Goal: Task Accomplishment & Management: Manage account settings

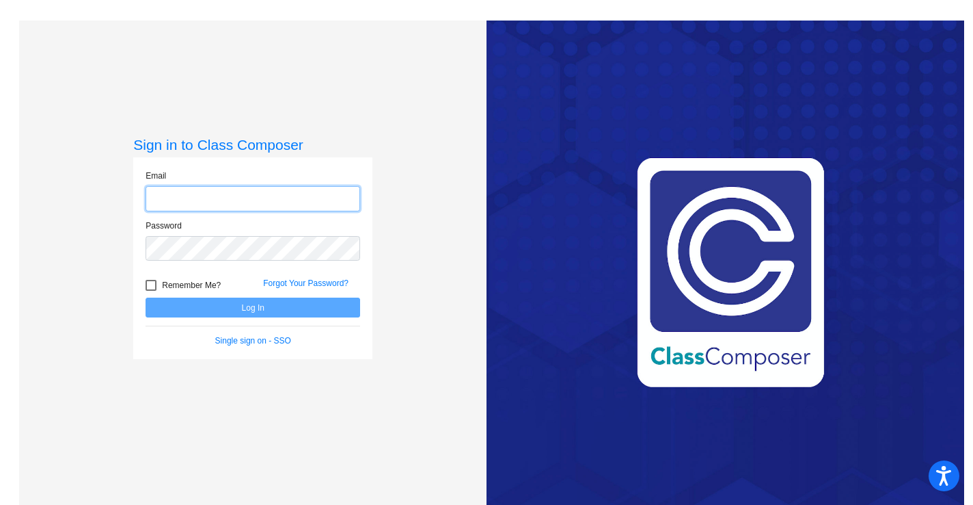
type input "[PERSON_NAME][EMAIL_ADDRESS][PERSON_NAME][DOMAIN_NAME]"
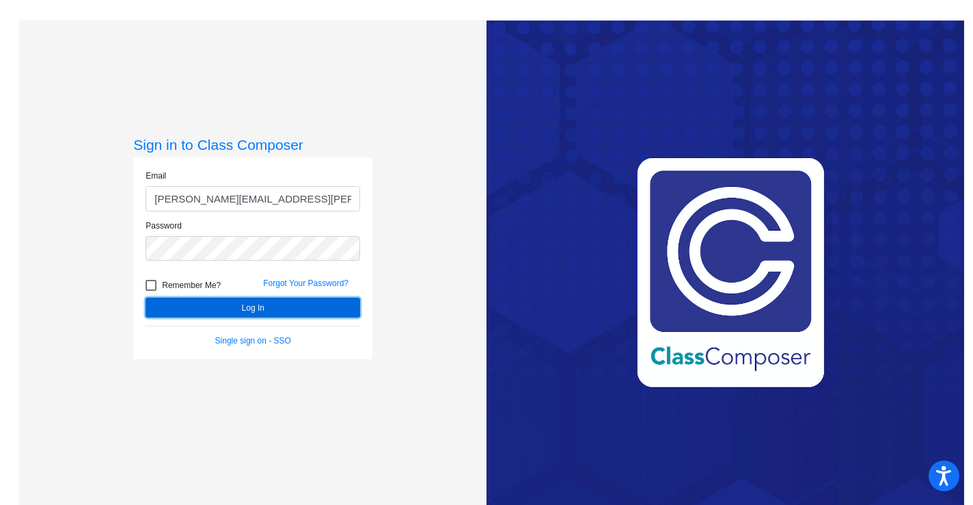
click at [261, 309] on button "Log In" at bounding box center [253, 307] width 215 height 20
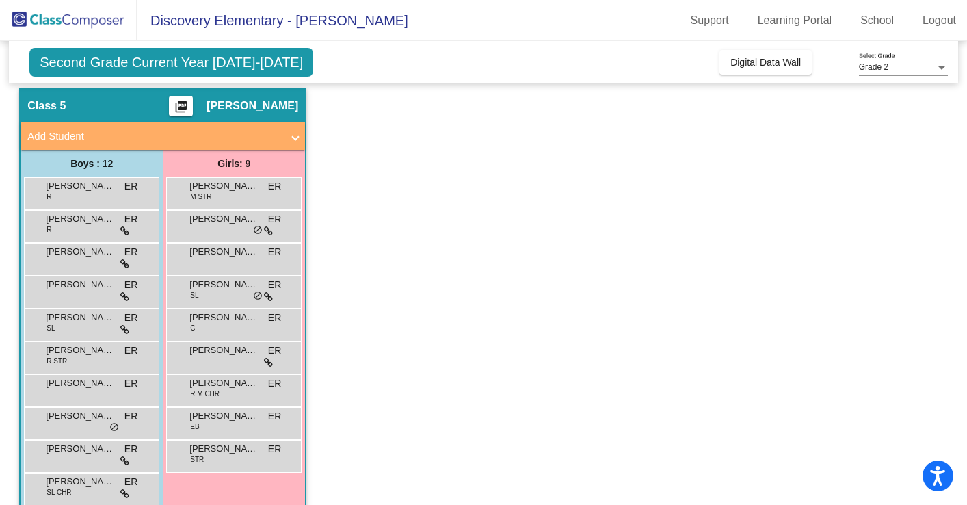
scroll to position [130, 0]
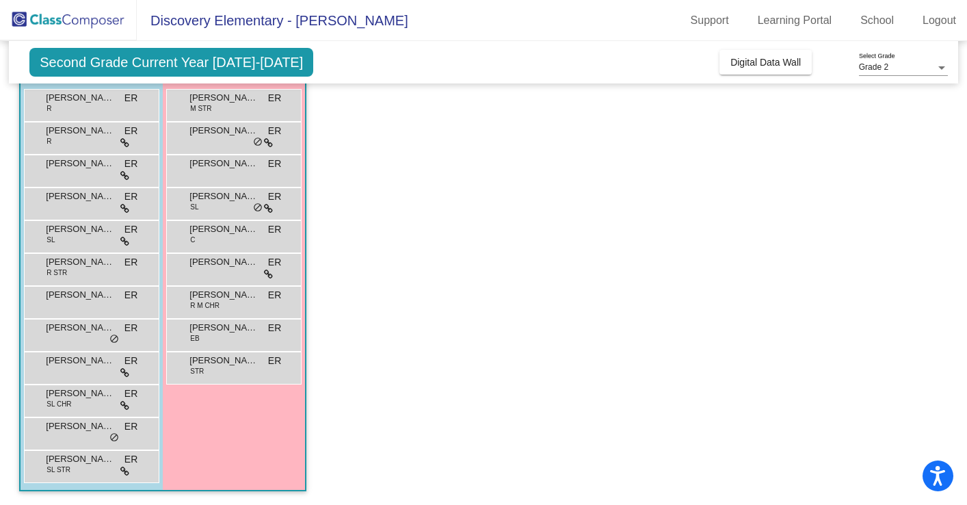
click at [449, 260] on app-classroom "Class 5 picture_as_pdf [PERSON_NAME] Add Student First Name Last Name Student I…" at bounding box center [483, 252] width 928 height 505
click at [675, 230] on app-classroom "Class 5 picture_as_pdf [PERSON_NAME] Add Student First Name Last Name Student I…" at bounding box center [483, 252] width 928 height 505
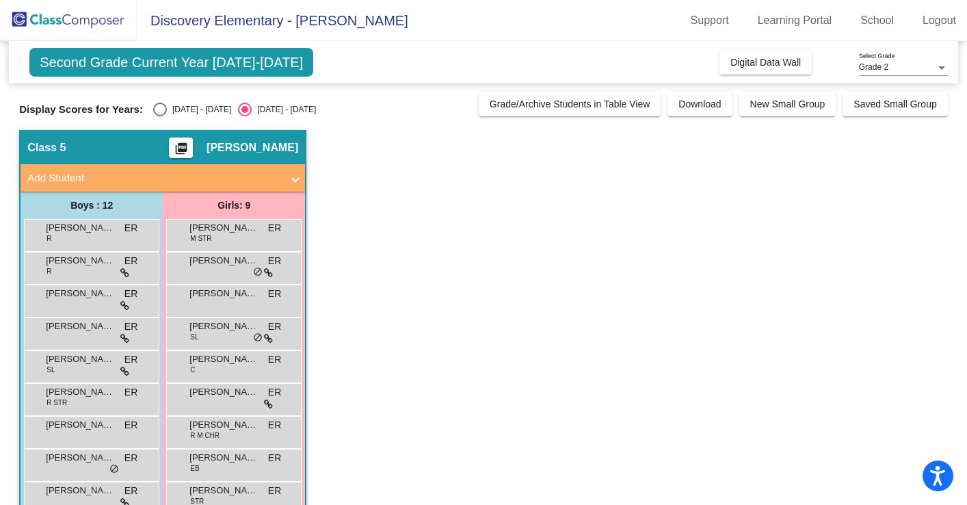
click at [157, 109] on div "Select an option" at bounding box center [160, 110] width 14 height 14
click at [159, 116] on input "[DATE] - [DATE]" at bounding box center [159, 116] width 1 height 1
radio input "true"
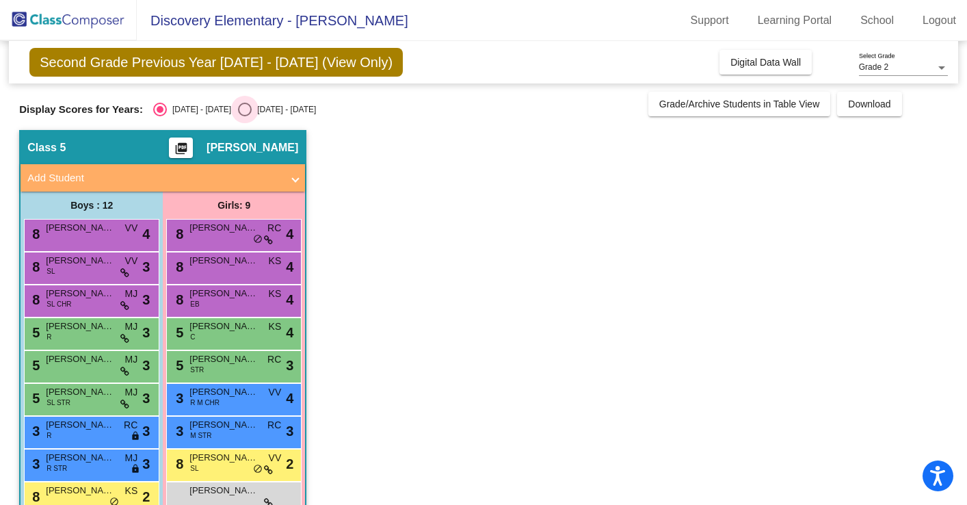
click at [238, 107] on div "Select an option" at bounding box center [245, 110] width 14 height 14
click at [244, 116] on input "[DATE] - [DATE]" at bounding box center [244, 116] width 1 height 1
radio input "true"
